Goal: Task Accomplishment & Management: Complete application form

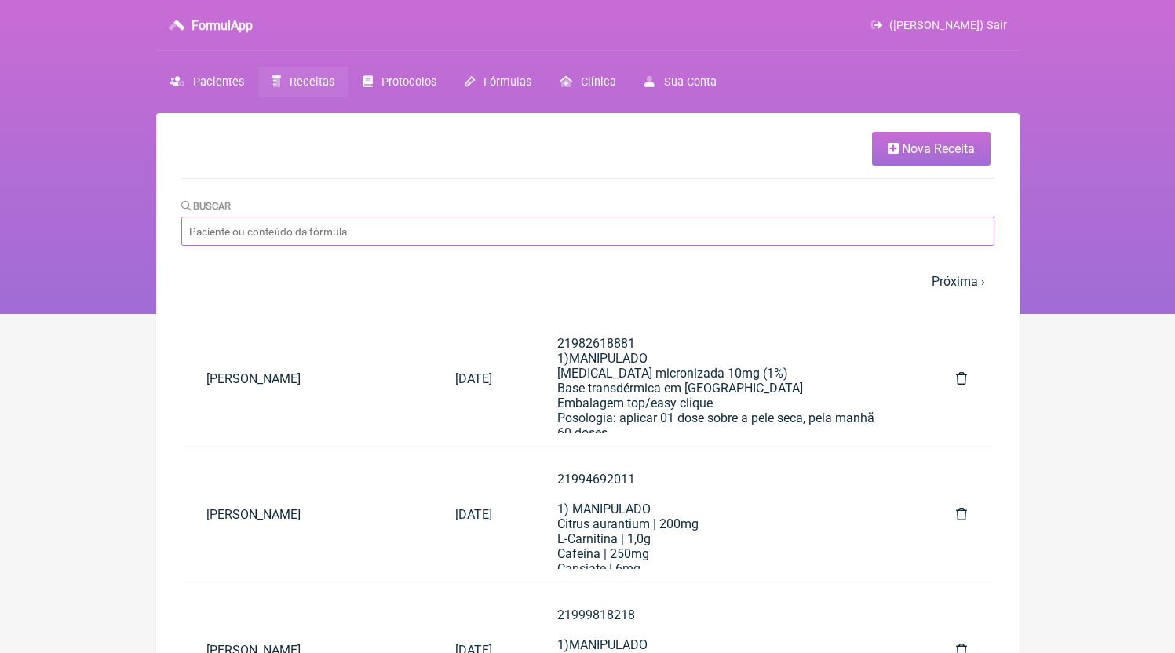
click at [334, 237] on input "Buscar" at bounding box center [587, 231] width 813 height 29
click at [917, 144] on span "Nova Receita" at bounding box center [938, 148] width 73 height 15
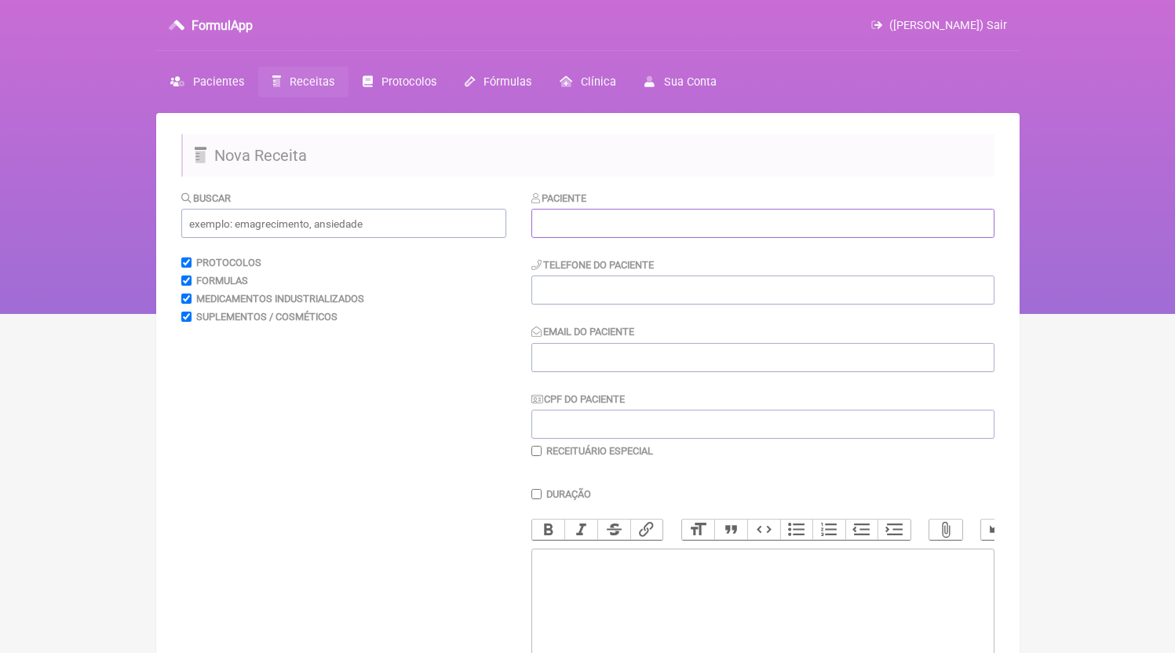
click at [681, 216] on input "text" at bounding box center [762, 223] width 463 height 29
paste input "[PERSON_NAME],"
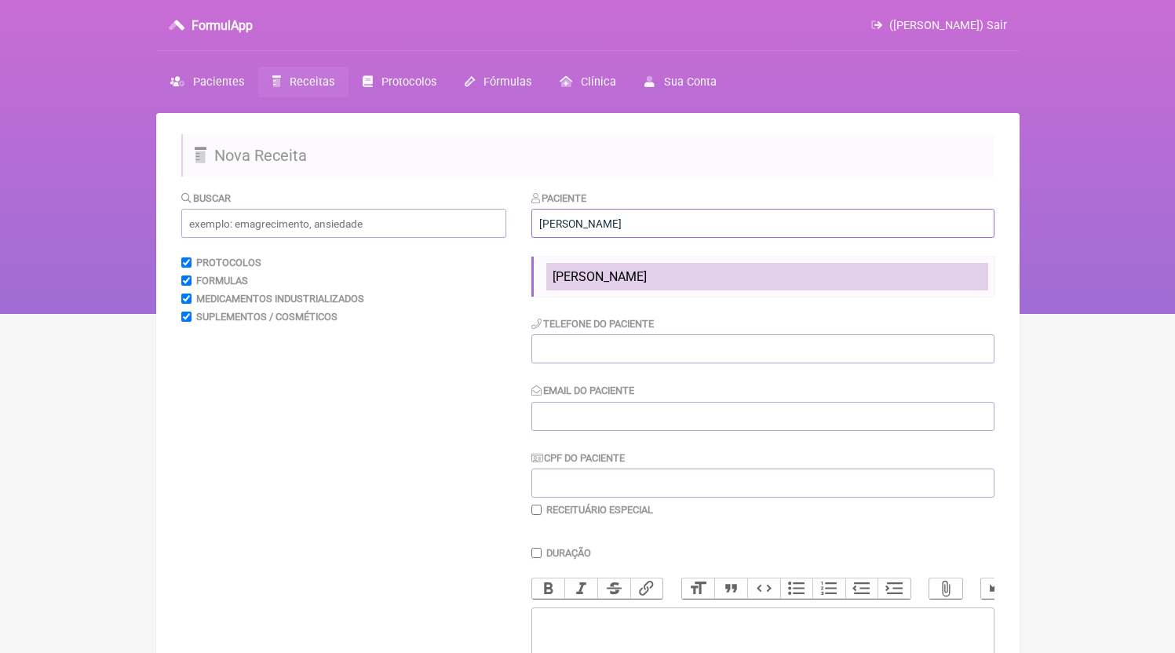
type input "[PERSON_NAME]"
click at [647, 272] on span "[PERSON_NAME]" at bounding box center [600, 276] width 94 height 15
type input "21970078090"
type input "[EMAIL_ADDRESS][DOMAIN_NAME]"
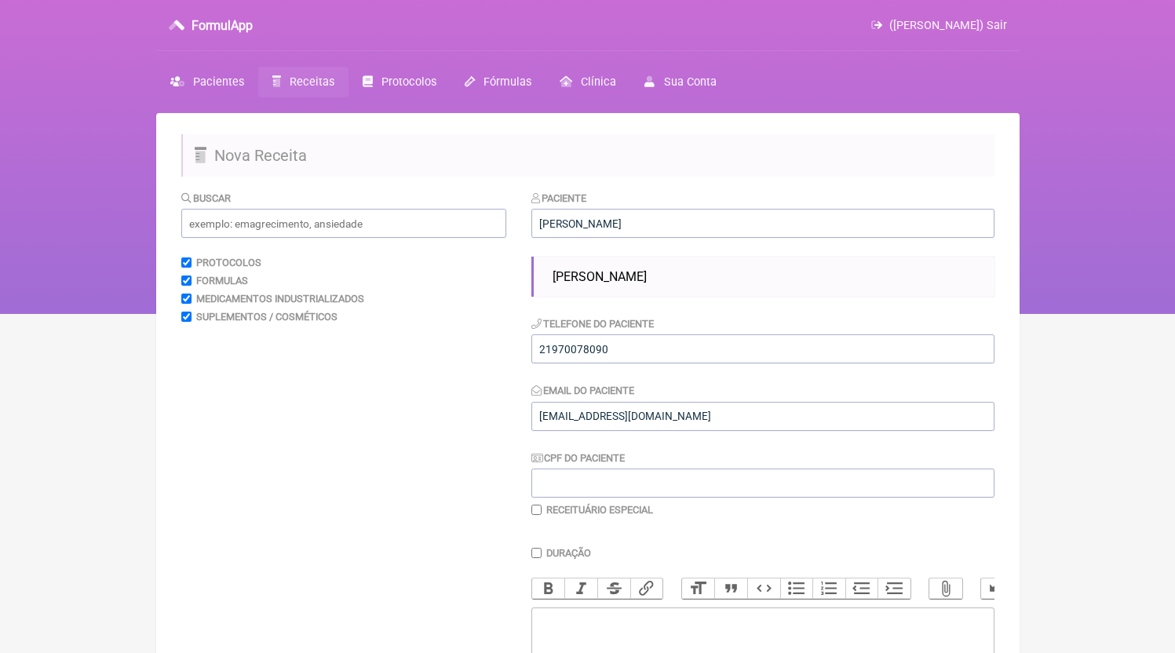
click at [661, 296] on ul "[PERSON_NAME]" at bounding box center [762, 277] width 463 height 40
click at [652, 352] on input "21970078090" at bounding box center [762, 348] width 463 height 29
click at [696, 262] on ul "[PERSON_NAME]" at bounding box center [762, 277] width 463 height 40
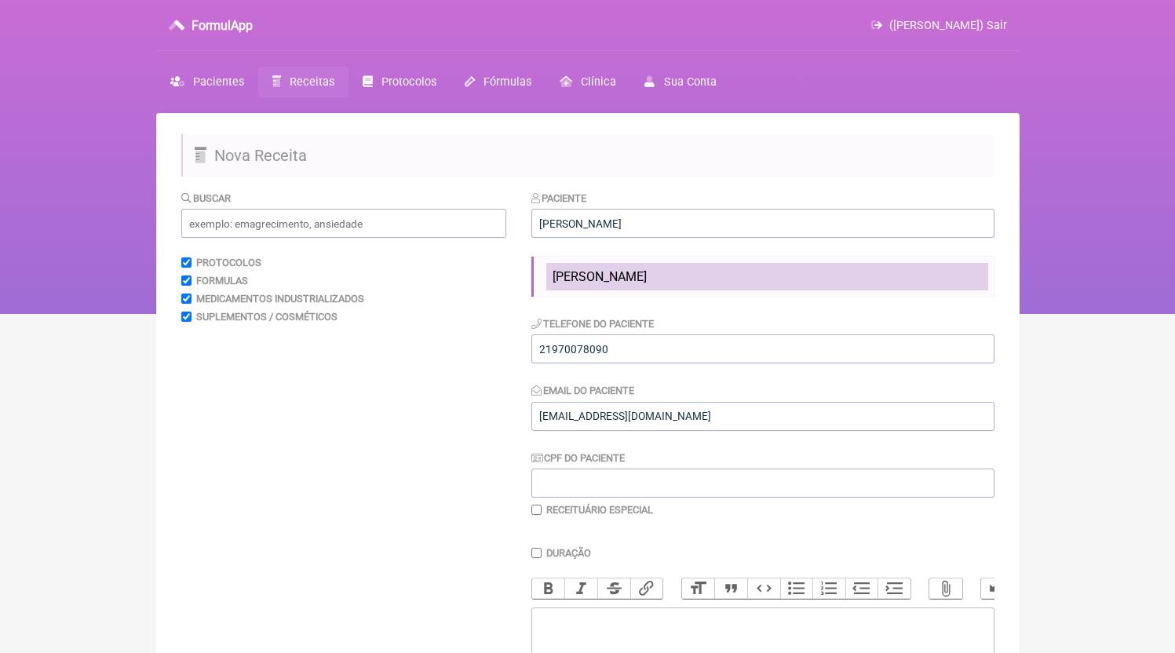
click at [647, 272] on span "[PERSON_NAME]" at bounding box center [600, 276] width 94 height 15
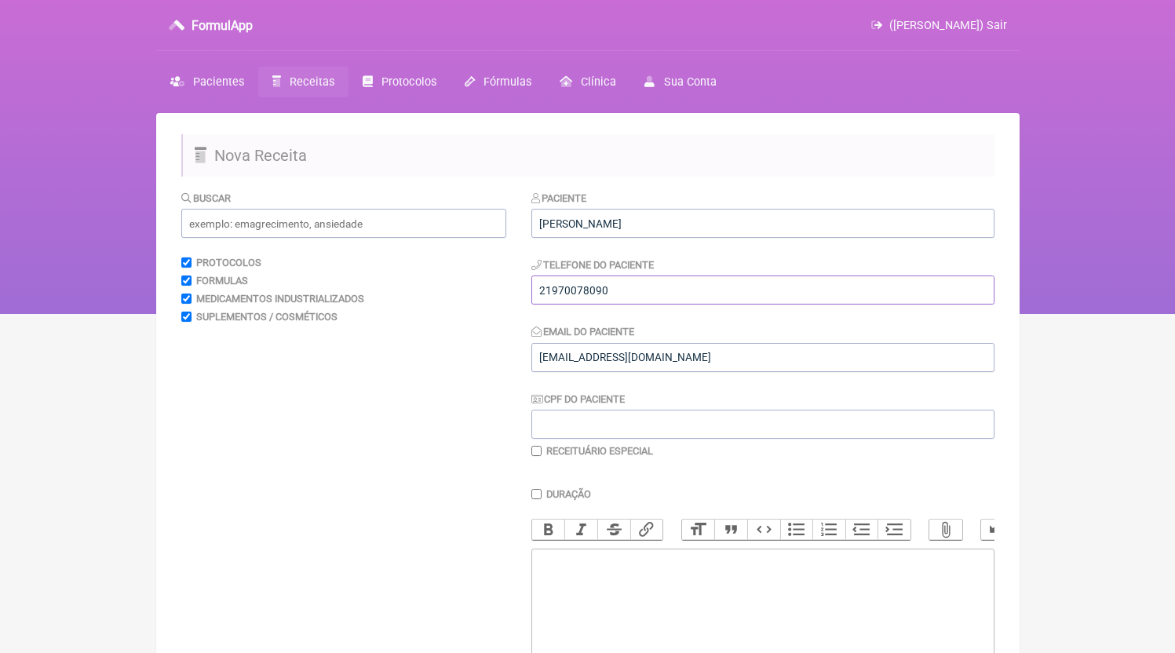
click at [645, 292] on input "21970078090" at bounding box center [762, 290] width 463 height 29
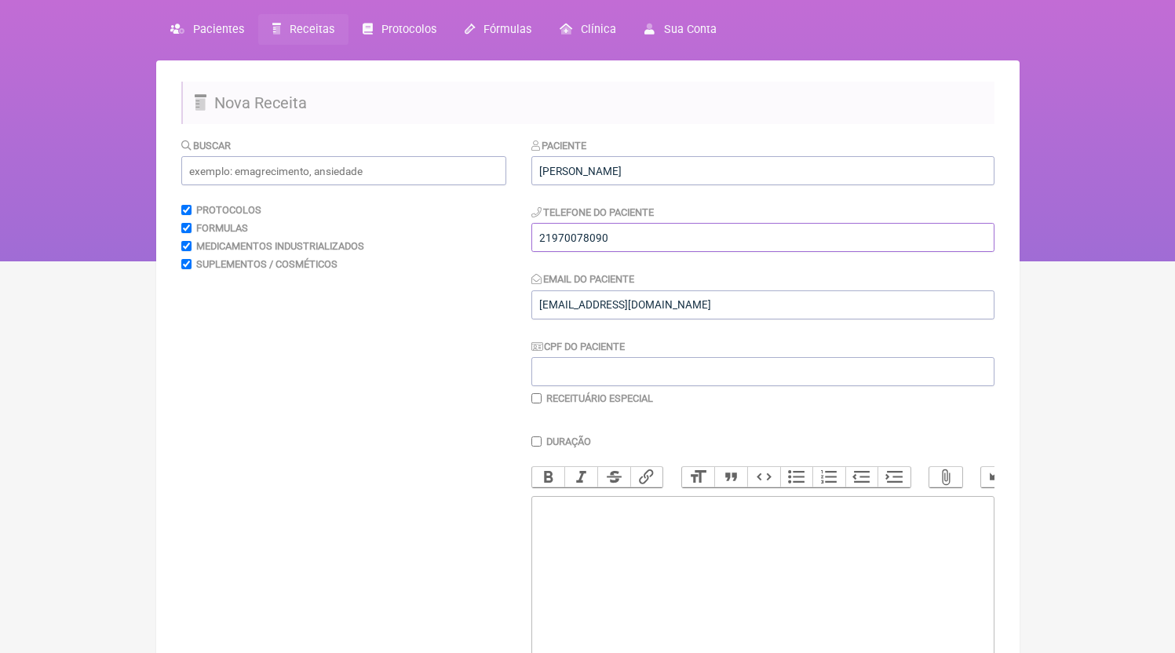
scroll to position [101, 0]
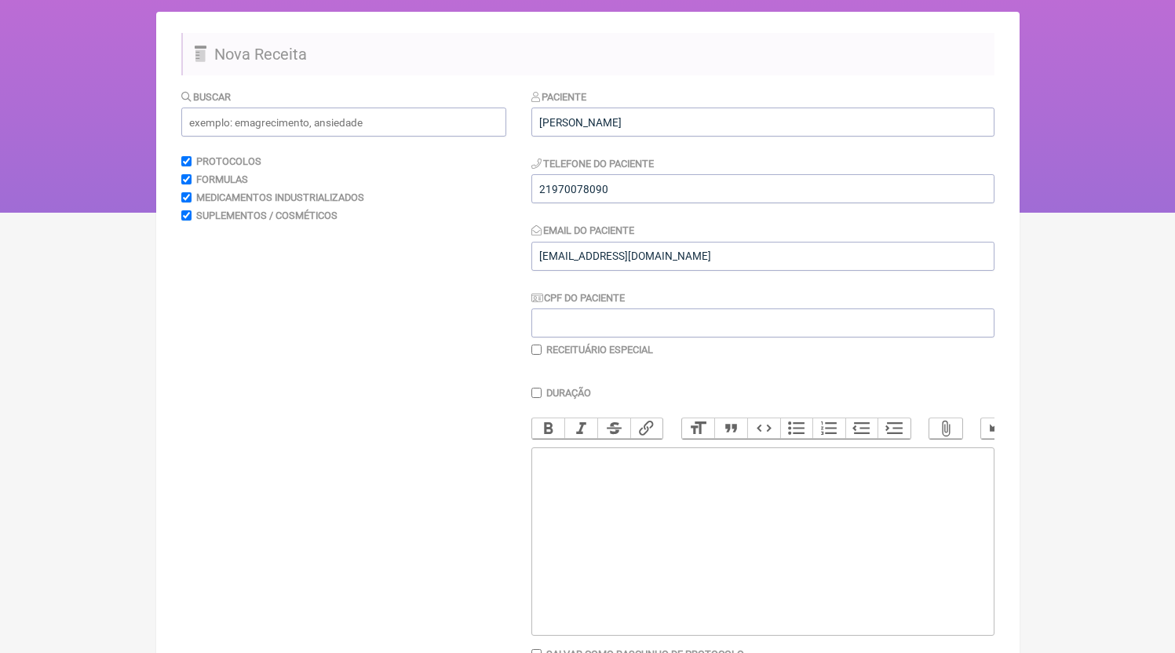
click at [681, 557] on trix-editor at bounding box center [762, 541] width 463 height 188
paste trix-editor "<div>21970078090</div>"
paste trix-editor "<div>21970078090<br><br>1)MANIPULADO<br>Rosuvastatina 10mg<br>Coenzima Q10 100m…"
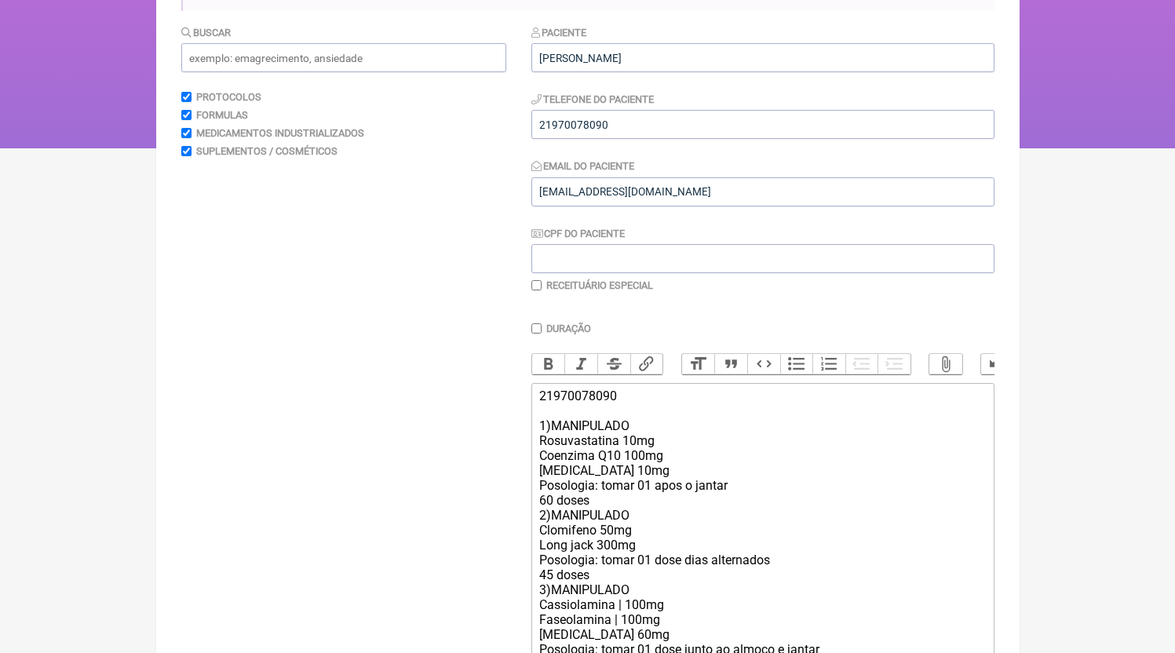
scroll to position [186, 0]
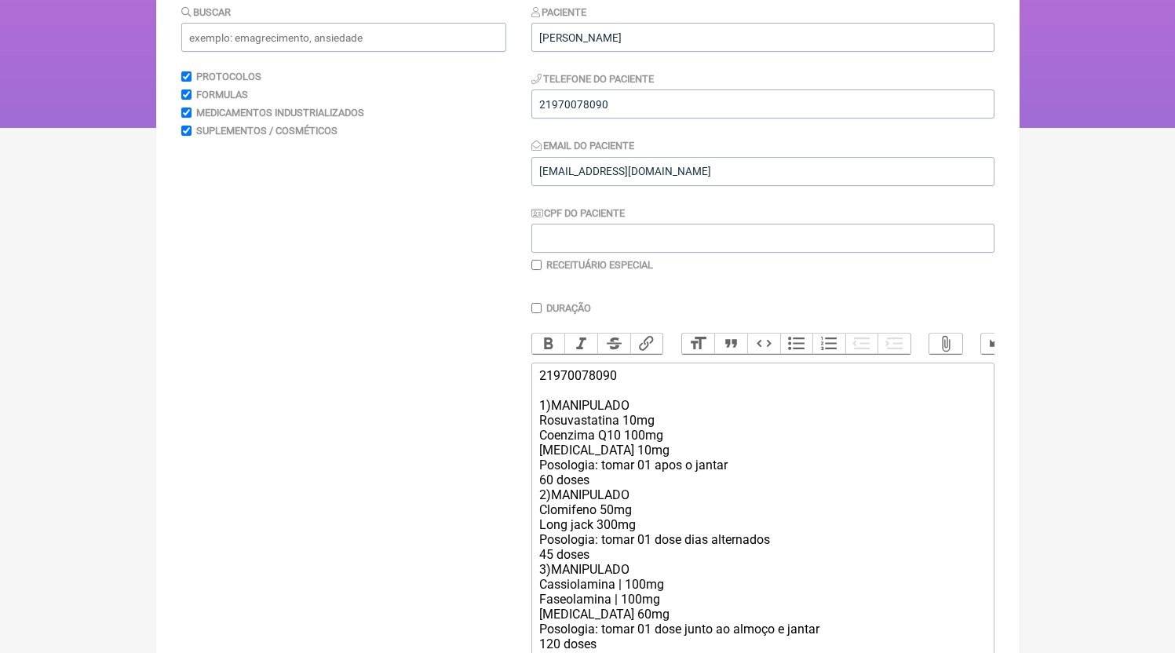
click at [649, 541] on div "21970078090 1)MANIPULADO Rosuvastatina 10mg Coenzima Q10 100mg [MEDICAL_DATA] 1…" at bounding box center [762, 509] width 446 height 283
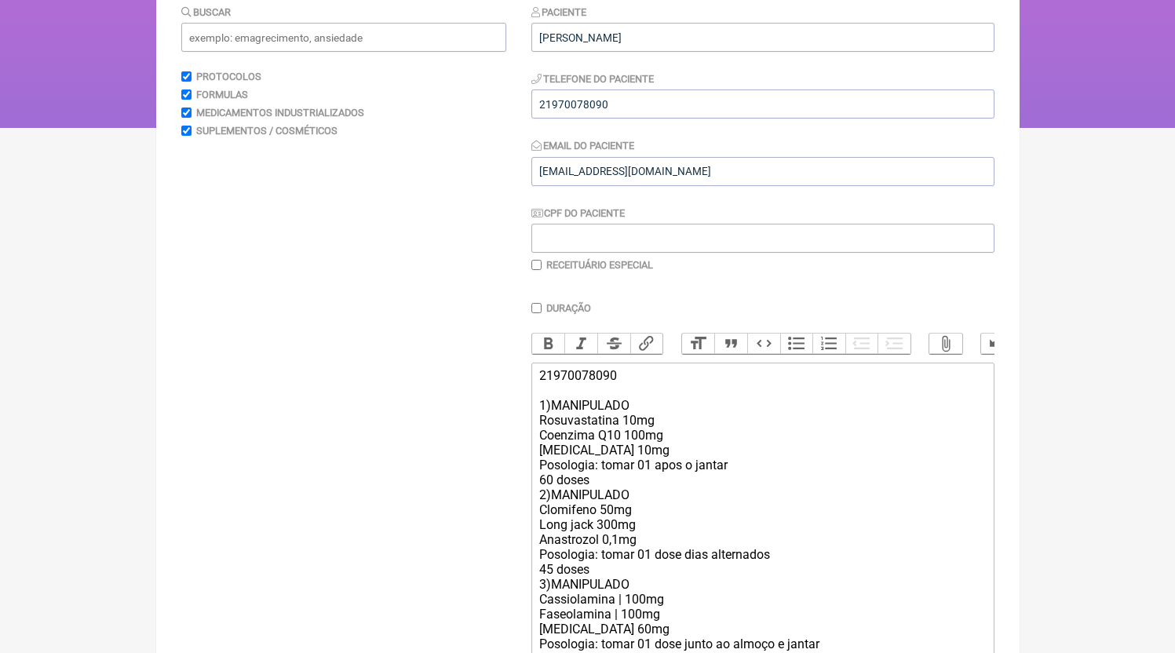
click at [619, 495] on div "21970078090 1)MANIPULADO Rosuvastatina 10mg Coenzima Q10 100mg [MEDICAL_DATA] 1…" at bounding box center [762, 517] width 446 height 298
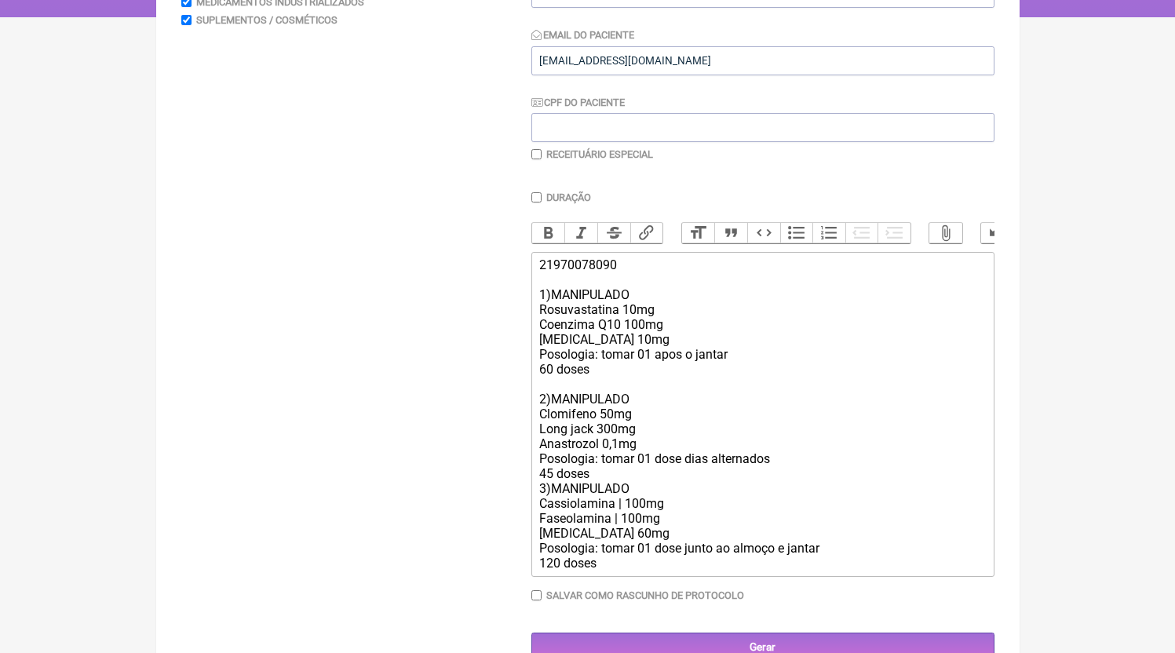
scroll to position [347, 0]
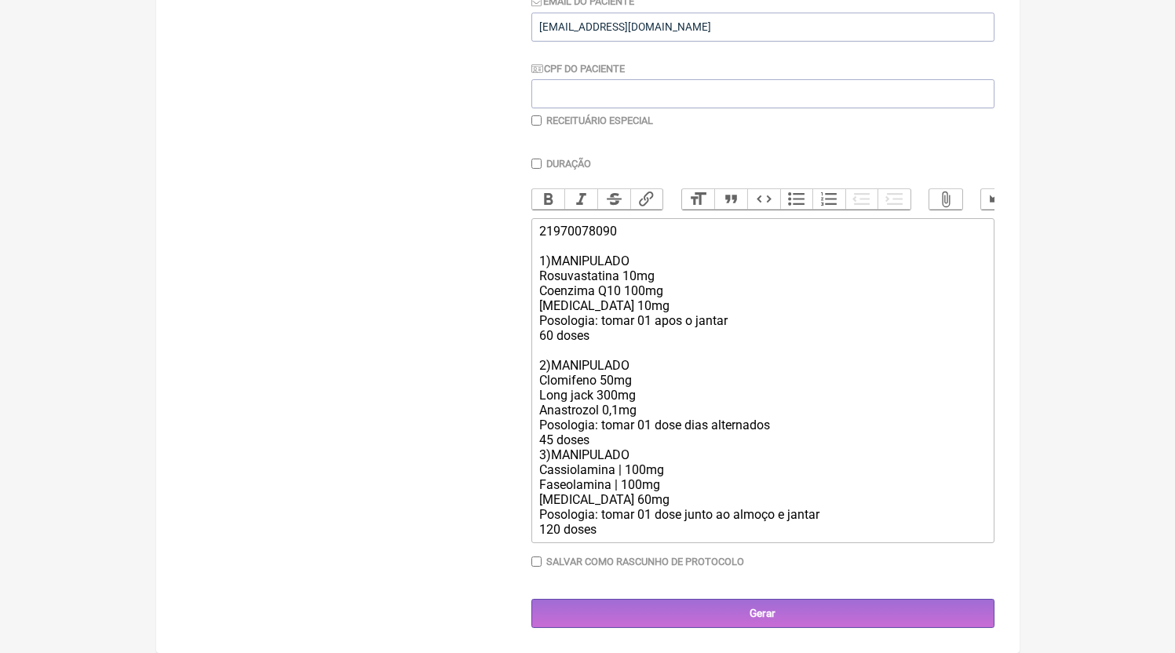
click at [623, 437] on div "21970078090 1)MANIPULADO Rosuvastatina 10mg Coenzima Q10 100mg [MEDICAL_DATA] 1…" at bounding box center [762, 380] width 446 height 313
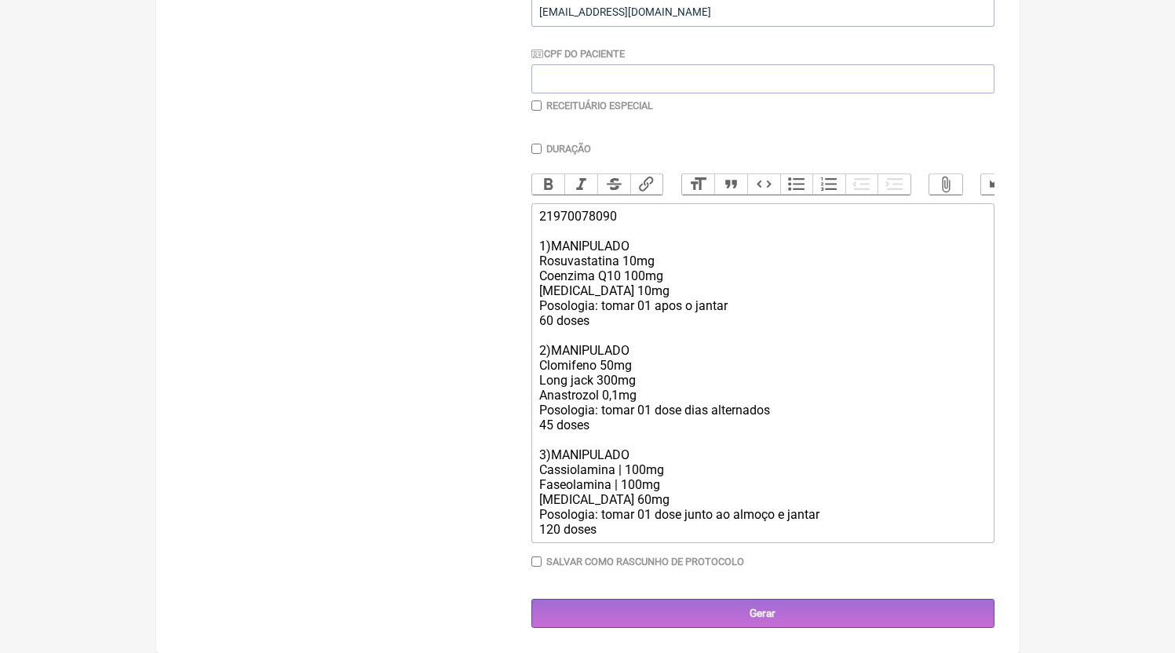
click at [612, 537] on div "21970078090 1)MANIPULADO Rosuvastatina 10mg Coenzima Q10 100mg [MEDICAL_DATA] 1…" at bounding box center [762, 373] width 446 height 328
click at [597, 514] on div "21970078090 1)MANIPULADO Rosuvastatina 10mg Coenzima Q10 100mg [MEDICAL_DATA] 1…" at bounding box center [762, 373] width 446 height 328
type trix-editor "<div>21970078090<br><br>1)MANIPULADO<br>Rosuvastatina 10mg<br>Coenzima Q10 100m…"
